Goal: Task Accomplishment & Management: Manage account settings

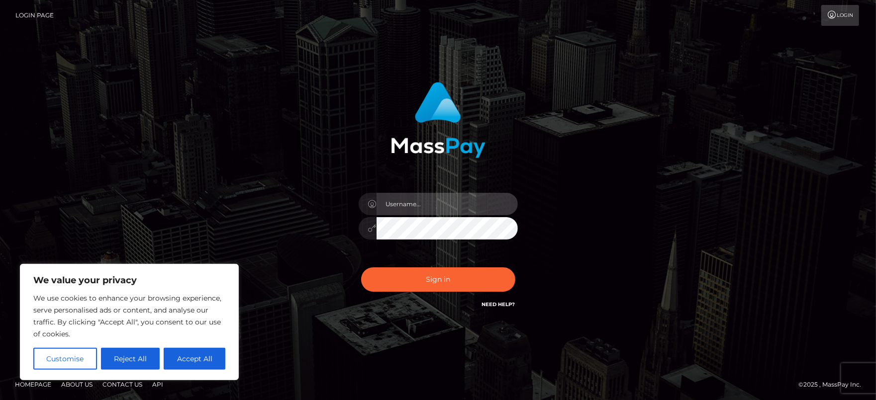
drag, startPoint x: 325, startPoint y: 231, endPoint x: 417, endPoint y: 207, distance: 95.6
click at [417, 207] on input "text" at bounding box center [447, 204] width 141 height 22
type input "thequeensuccubus@hotmail.com"
click at [361, 268] on button "Sign in" at bounding box center [438, 280] width 154 height 24
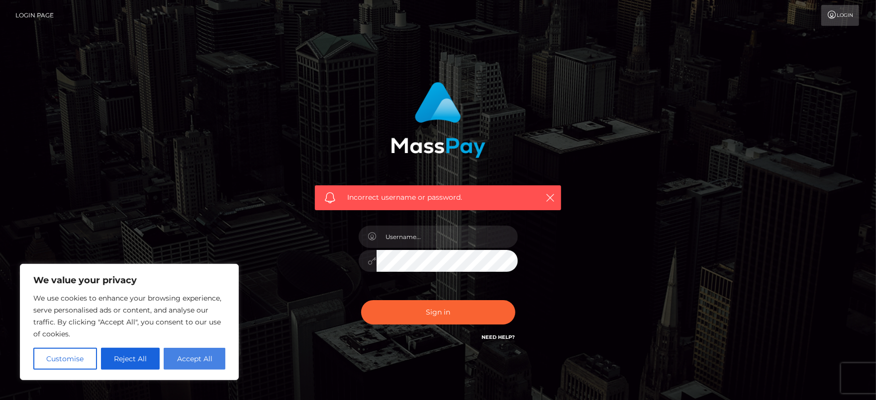
click at [173, 358] on button "Accept All" at bounding box center [195, 359] width 62 height 22
checkbox input "true"
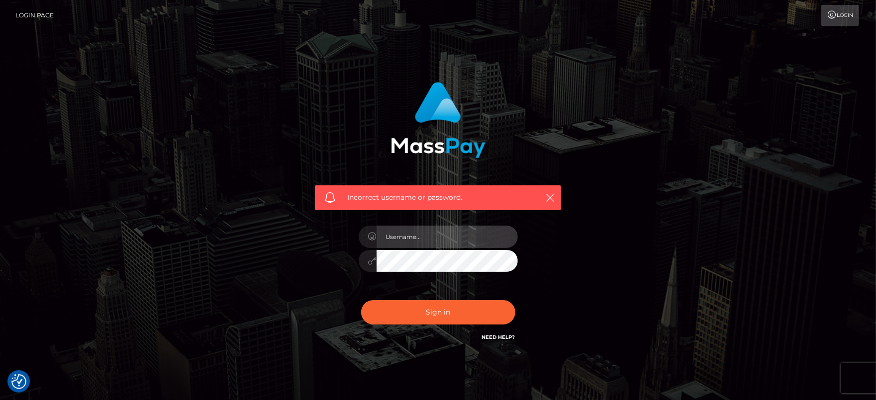
click at [450, 239] on input "text" at bounding box center [447, 237] width 141 height 22
type input "[EMAIL_ADDRESS][DOMAIN_NAME]"
click at [369, 261] on icon at bounding box center [372, 261] width 8 height 8
click at [495, 337] on link "Need Help?" at bounding box center [498, 337] width 33 height 6
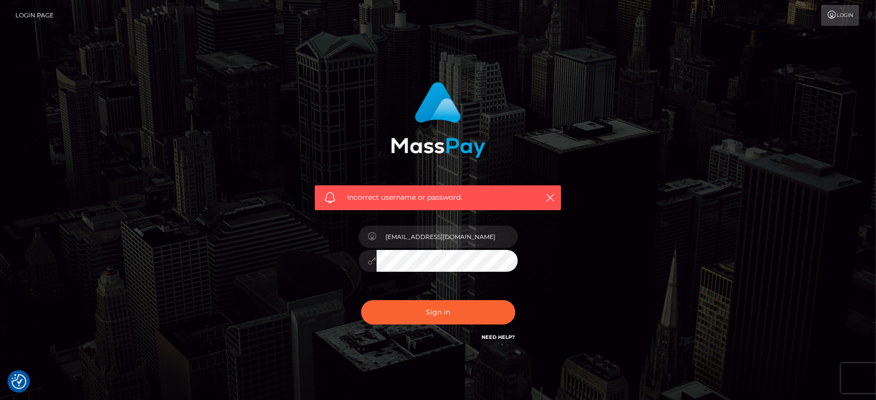
click at [675, 282] on div "Incorrect username or password. thequeensuccubus@hotmail.com" at bounding box center [438, 218] width 567 height 286
click at [490, 334] on link "Need Help?" at bounding box center [498, 337] width 33 height 6
click at [840, 13] on link "Login" at bounding box center [840, 15] width 38 height 21
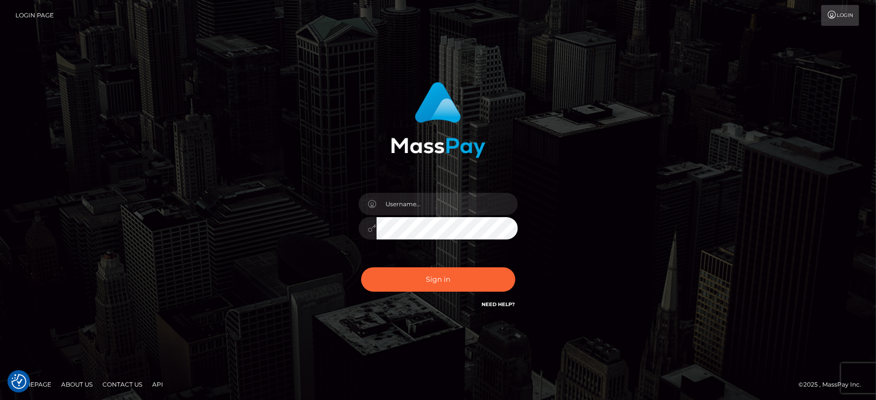
click at [840, 13] on link "Login" at bounding box center [840, 15] width 38 height 21
click at [425, 208] on input "text" at bounding box center [447, 204] width 141 height 22
type input "[EMAIL_ADDRESS][DOMAIN_NAME]"
click at [361, 268] on button "Sign in" at bounding box center [438, 280] width 154 height 24
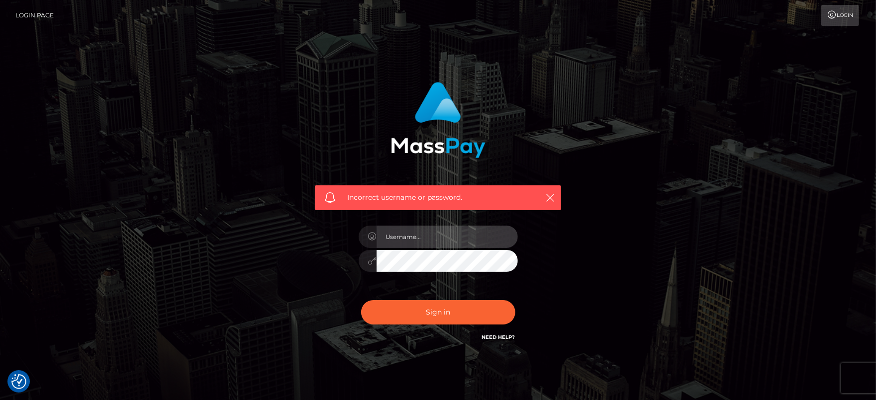
click at [417, 234] on input "text" at bounding box center [447, 237] width 141 height 22
click at [454, 200] on span "Incorrect username or password." at bounding box center [438, 198] width 182 height 10
click at [491, 158] on div "Incorrect username or password." at bounding box center [437, 143] width 261 height 136
click at [440, 235] on input "text" at bounding box center [447, 237] width 141 height 22
click at [376, 205] on div "Incorrect username or password." at bounding box center [438, 198] width 246 height 25
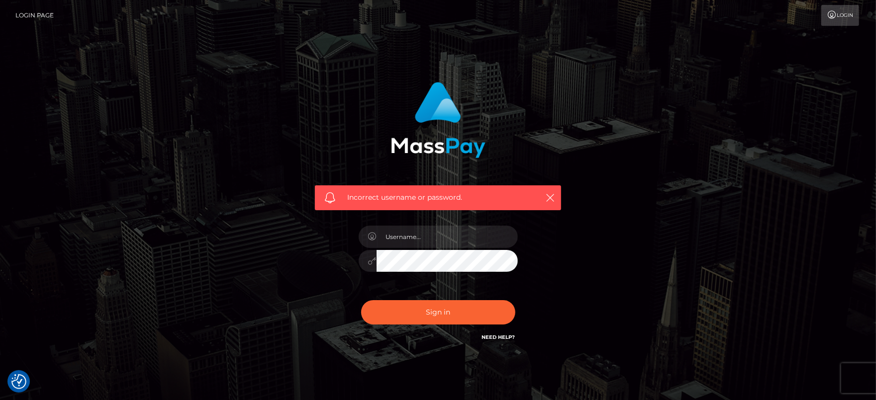
click at [381, 151] on div "Incorrect username or password." at bounding box center [437, 143] width 261 height 136
click at [396, 231] on input "text" at bounding box center [447, 237] width 141 height 22
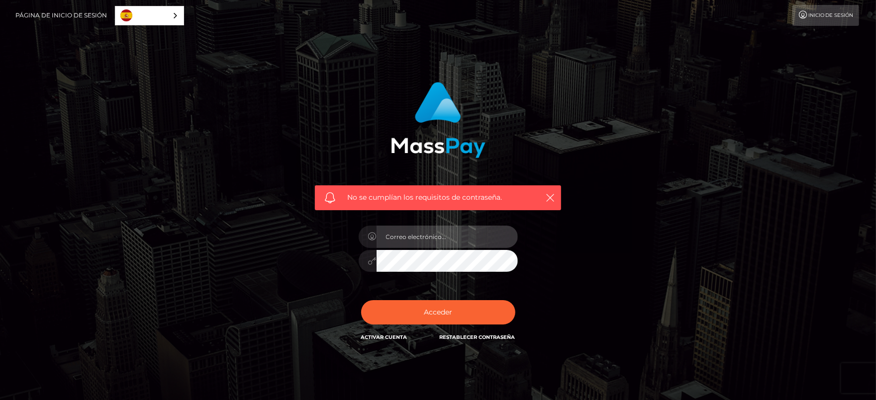
click at [445, 234] on input "email" at bounding box center [447, 237] width 141 height 22
click at [430, 238] on input "email" at bounding box center [447, 237] width 141 height 22
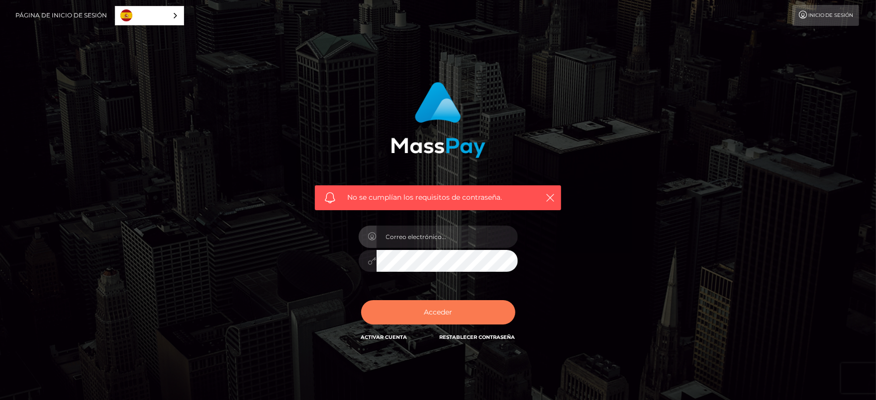
click at [435, 317] on button "Acceder" at bounding box center [438, 312] width 154 height 24
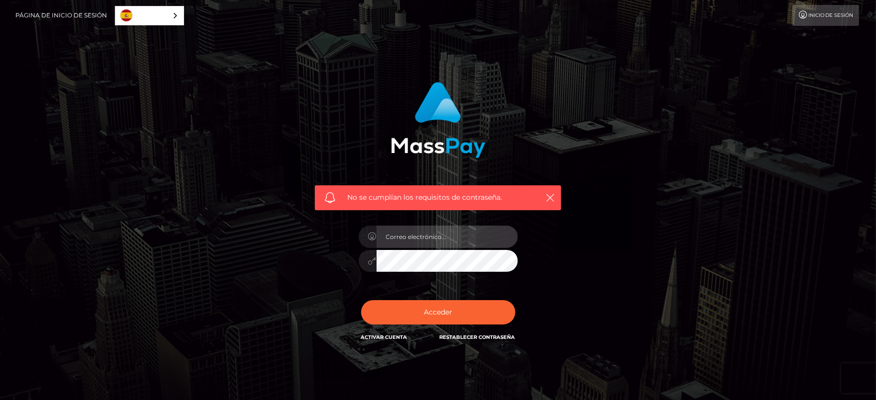
type input "[EMAIL_ADDRESS][DOMAIN_NAME]"
click at [394, 197] on span "No se cumplían los requisitos de contraseña." at bounding box center [438, 198] width 182 height 10
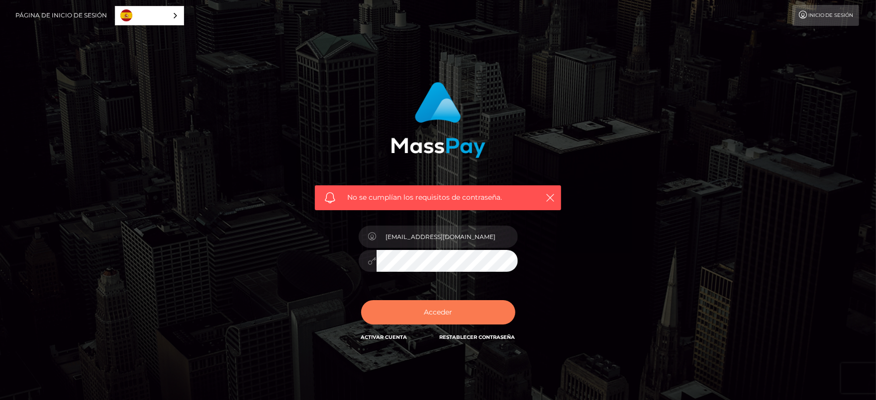
click at [429, 314] on button "Acceder" at bounding box center [438, 312] width 154 height 24
